Goal: Information Seeking & Learning: Understand process/instructions

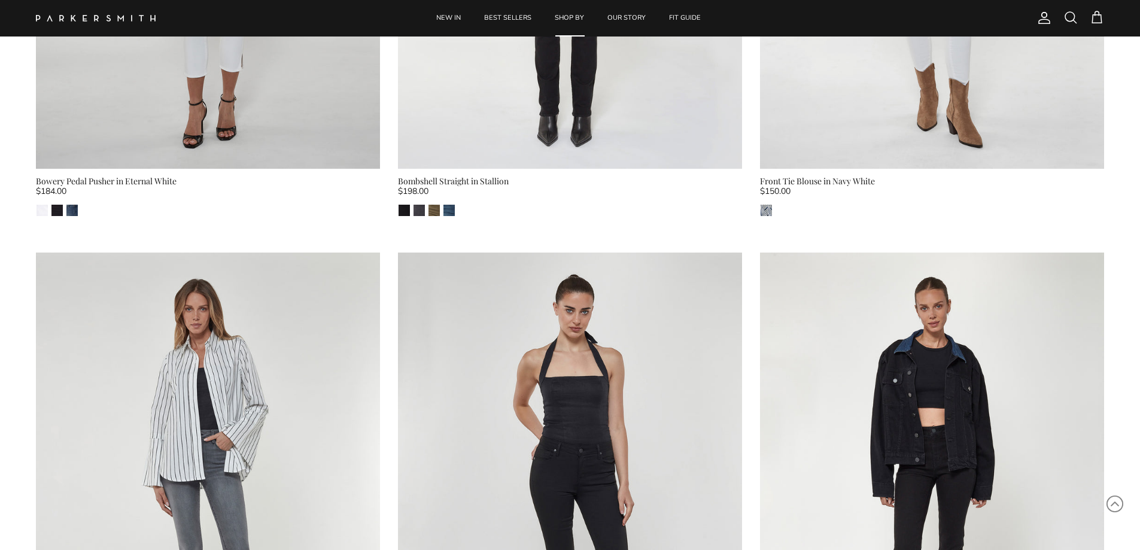
scroll to position [957, 0]
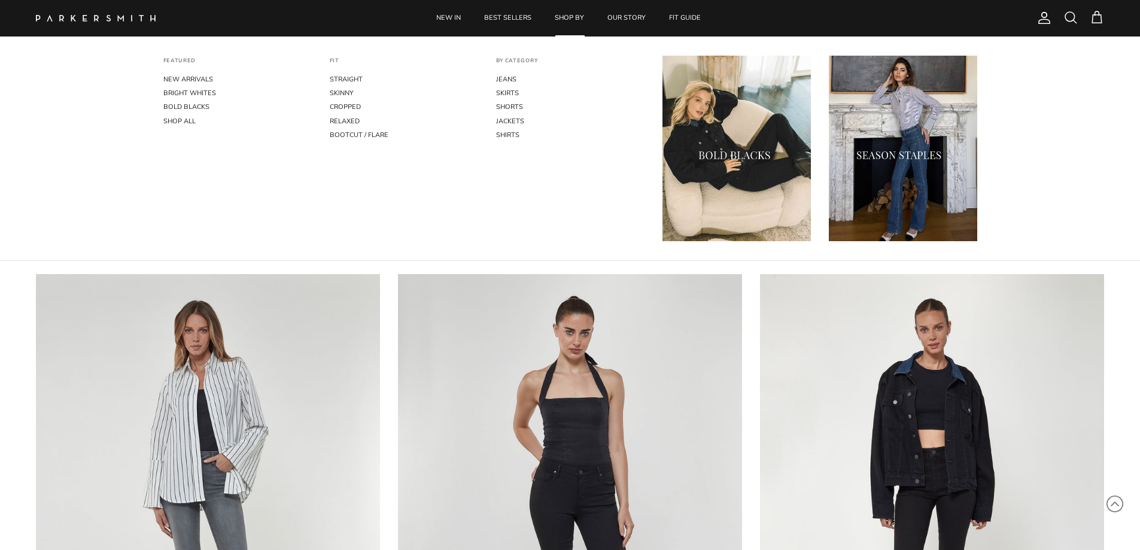
click at [575, 17] on link "SHOP BY" at bounding box center [569, 18] width 51 height 37
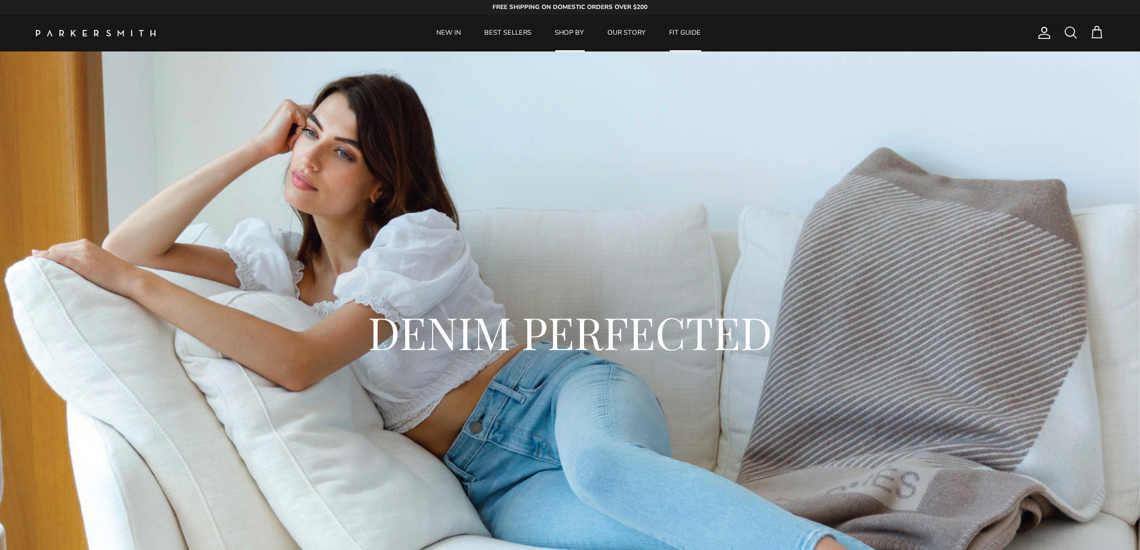
click at [692, 33] on link "FIT GUIDE" at bounding box center [684, 33] width 53 height 37
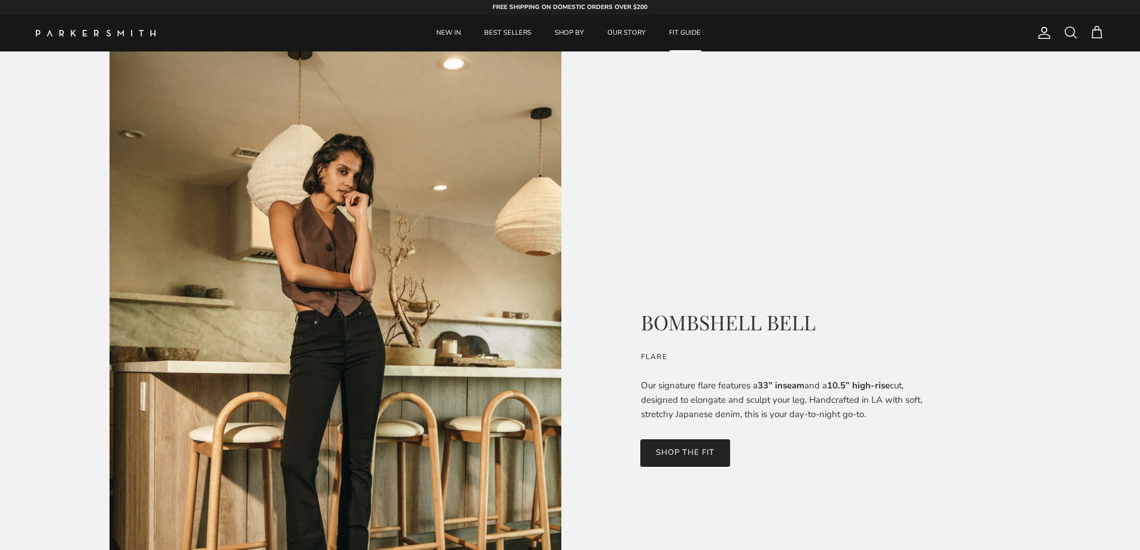
click at [701, 453] on link "SHOP THE FIT" at bounding box center [685, 453] width 90 height 28
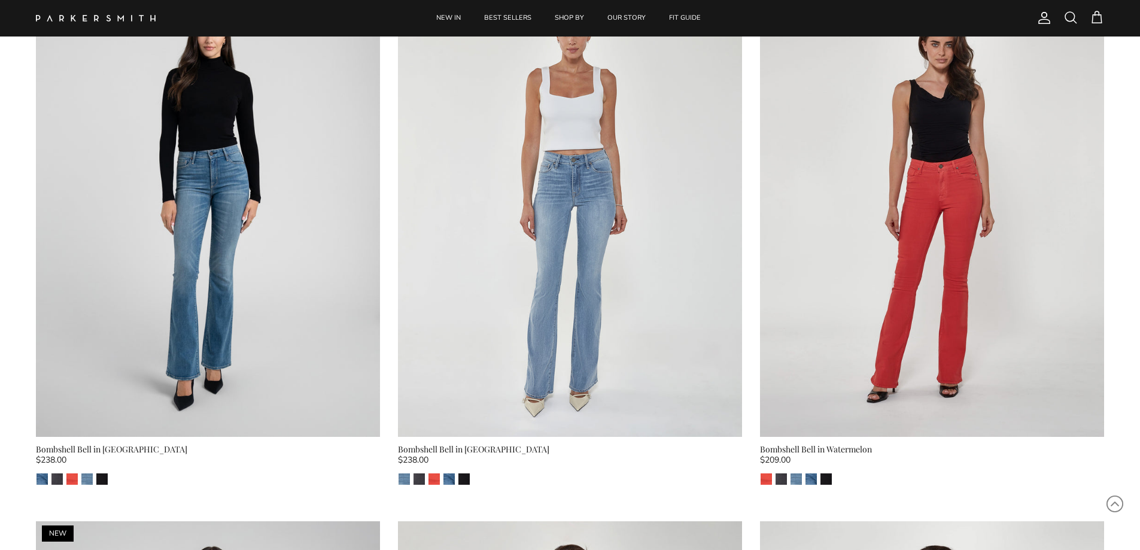
scroll to position [1316, 0]
